Goal: Navigation & Orientation: Find specific page/section

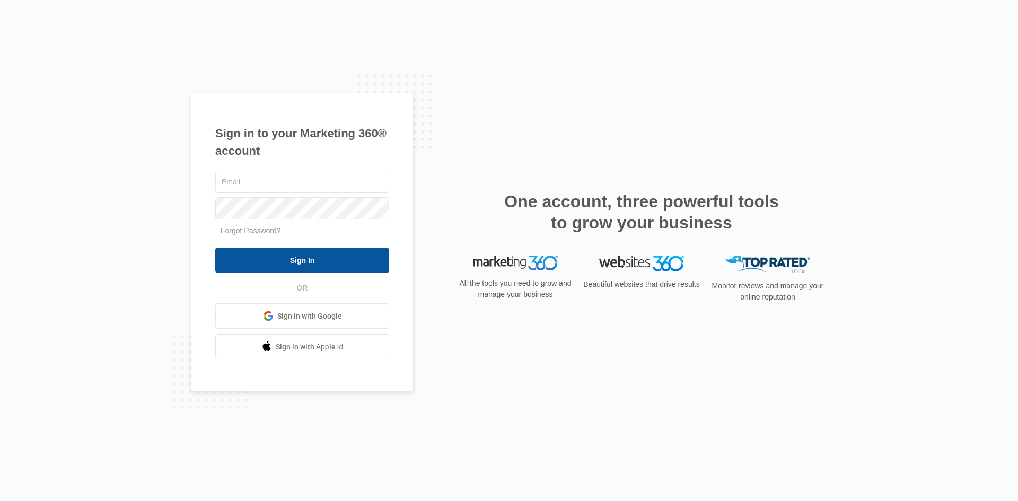
type input "rui@sitetuners.com"
click at [333, 251] on input "Sign In" at bounding box center [302, 260] width 174 height 25
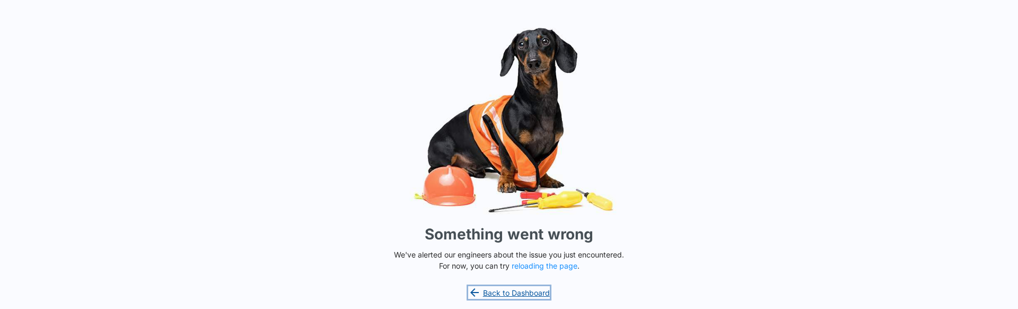
click at [504, 291] on link "Back to Dashboard" at bounding box center [509, 292] width 82 height 13
click at [550, 267] on button "reloading the page" at bounding box center [545, 265] width 66 height 8
